Goal: Task Accomplishment & Management: Manage account settings

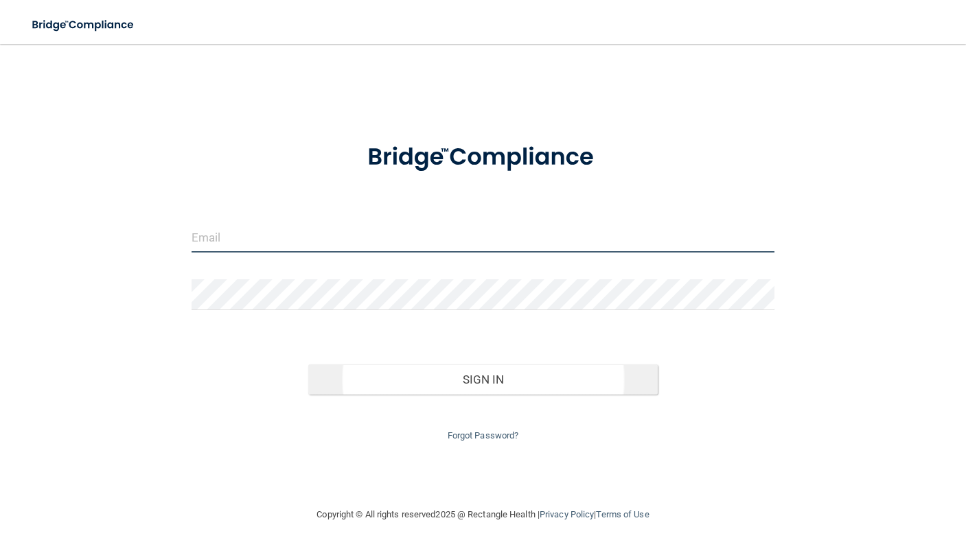
type input "[PERSON_NAME][EMAIL_ADDRESS][DOMAIN_NAME]"
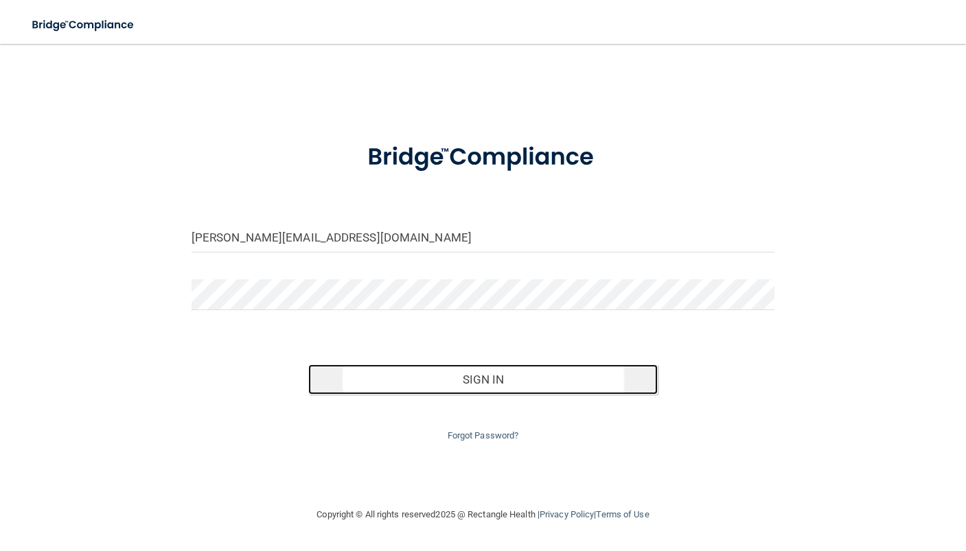
click at [471, 387] on button "Sign In" at bounding box center [483, 379] width 350 height 30
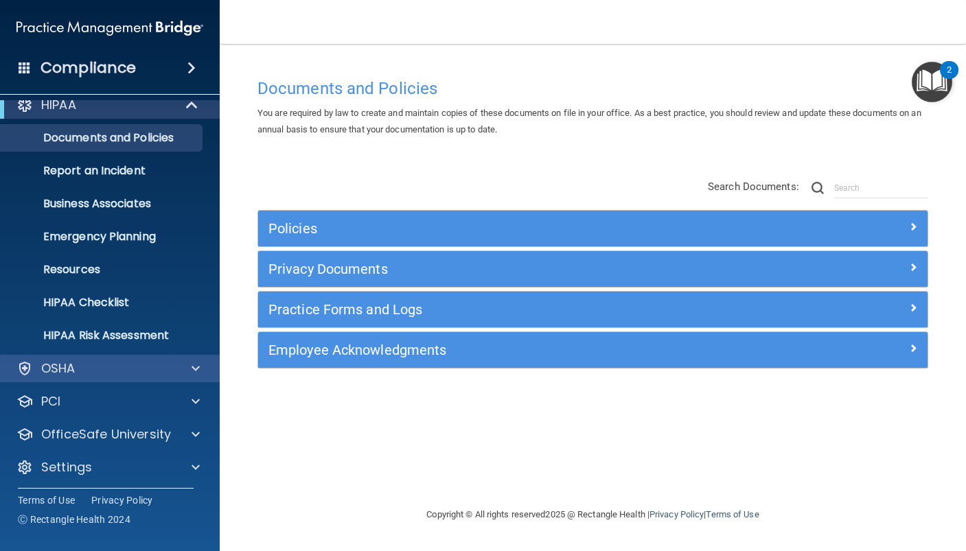
scroll to position [19, 0]
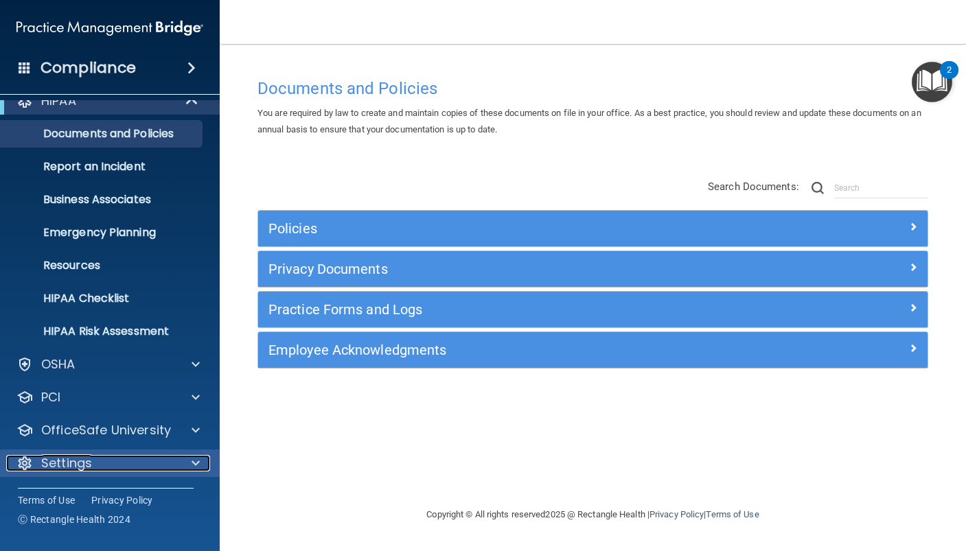
click at [65, 458] on p "Settings" at bounding box center [66, 463] width 51 height 16
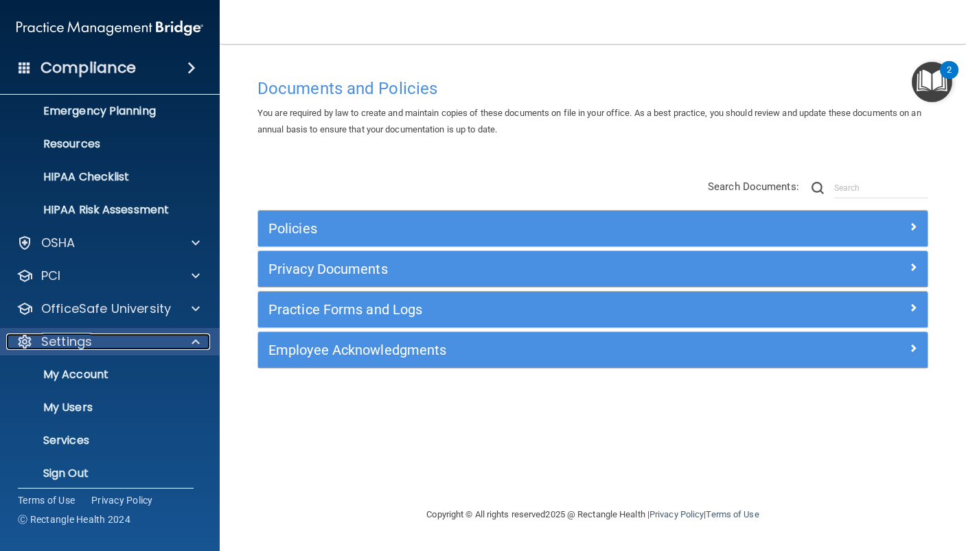
scroll to position [150, 0]
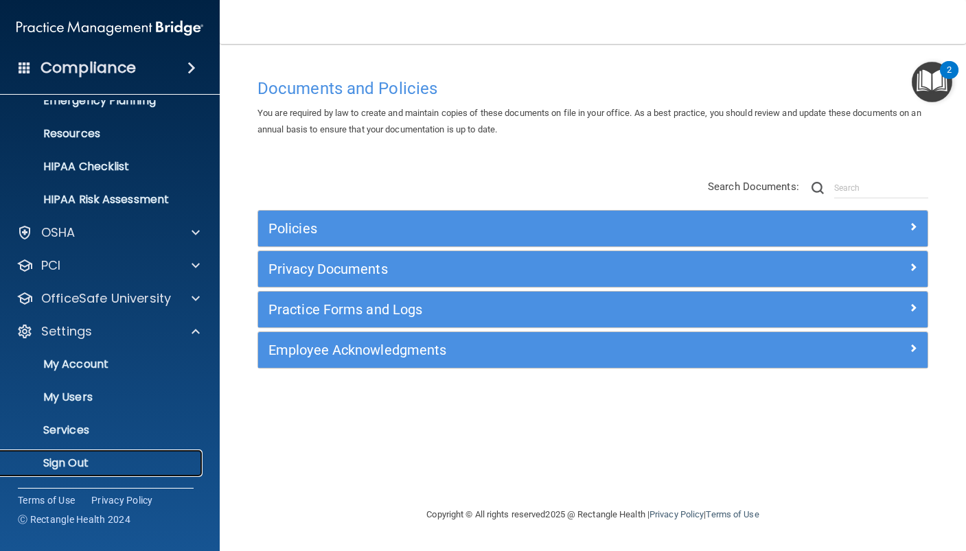
click at [68, 463] on p "Sign Out" at bounding box center [102, 463] width 187 height 14
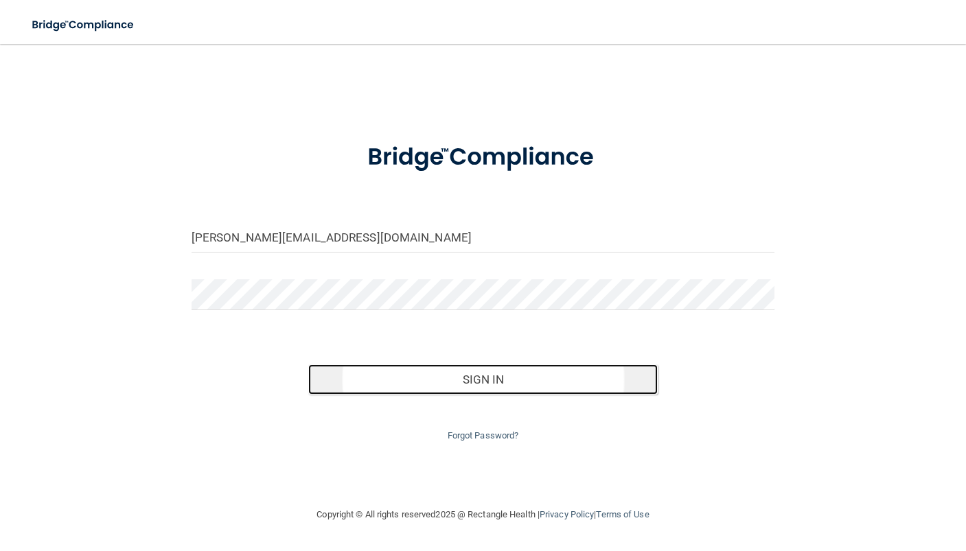
click at [436, 380] on button "Sign In" at bounding box center [483, 379] width 350 height 30
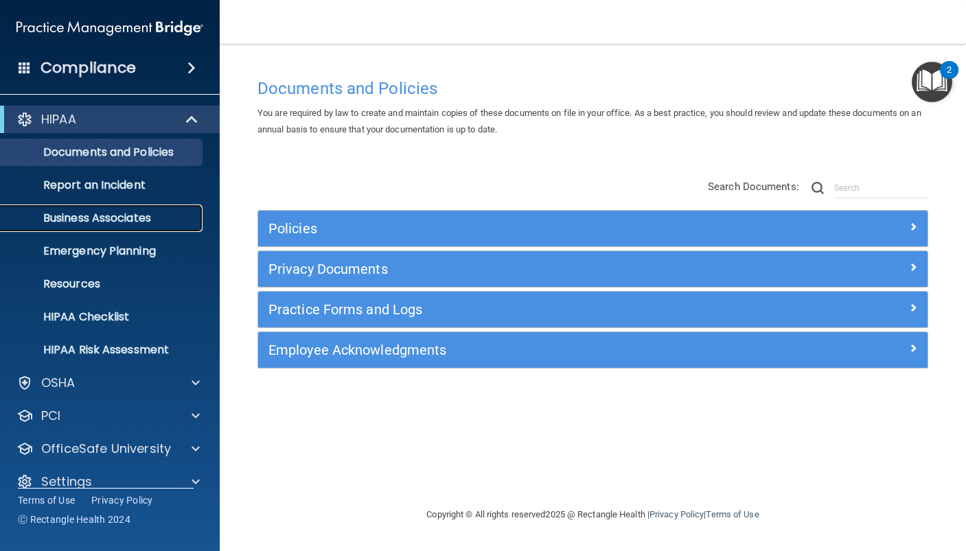
click at [126, 226] on link "Business Associates" at bounding box center [94, 218] width 216 height 27
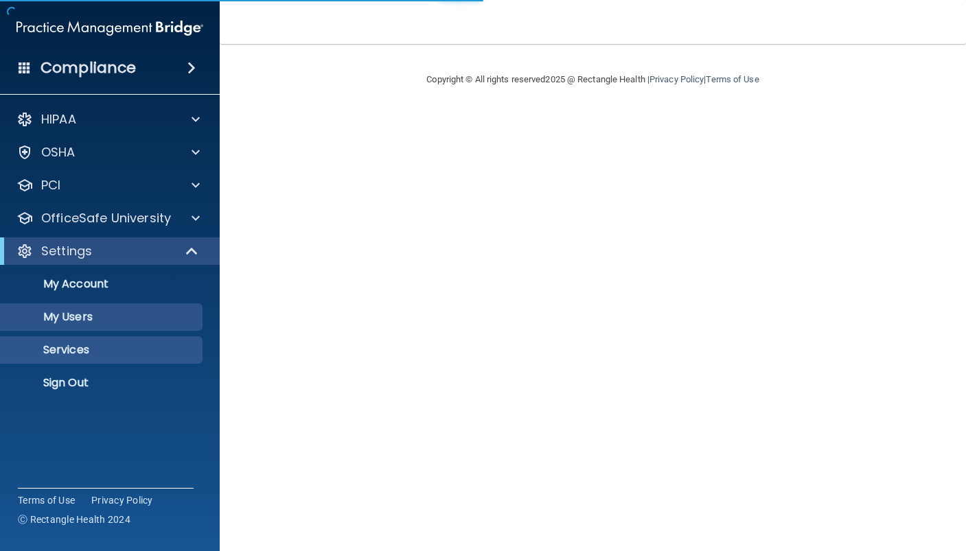
select select "20"
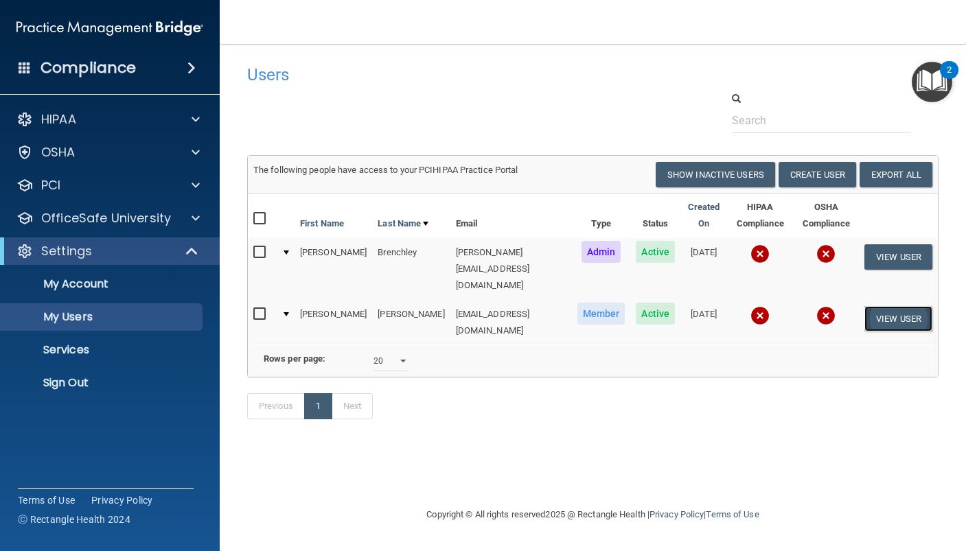
click at [878, 306] on button "View User" at bounding box center [898, 318] width 68 height 25
